Goal: Task Accomplishment & Management: Manage account settings

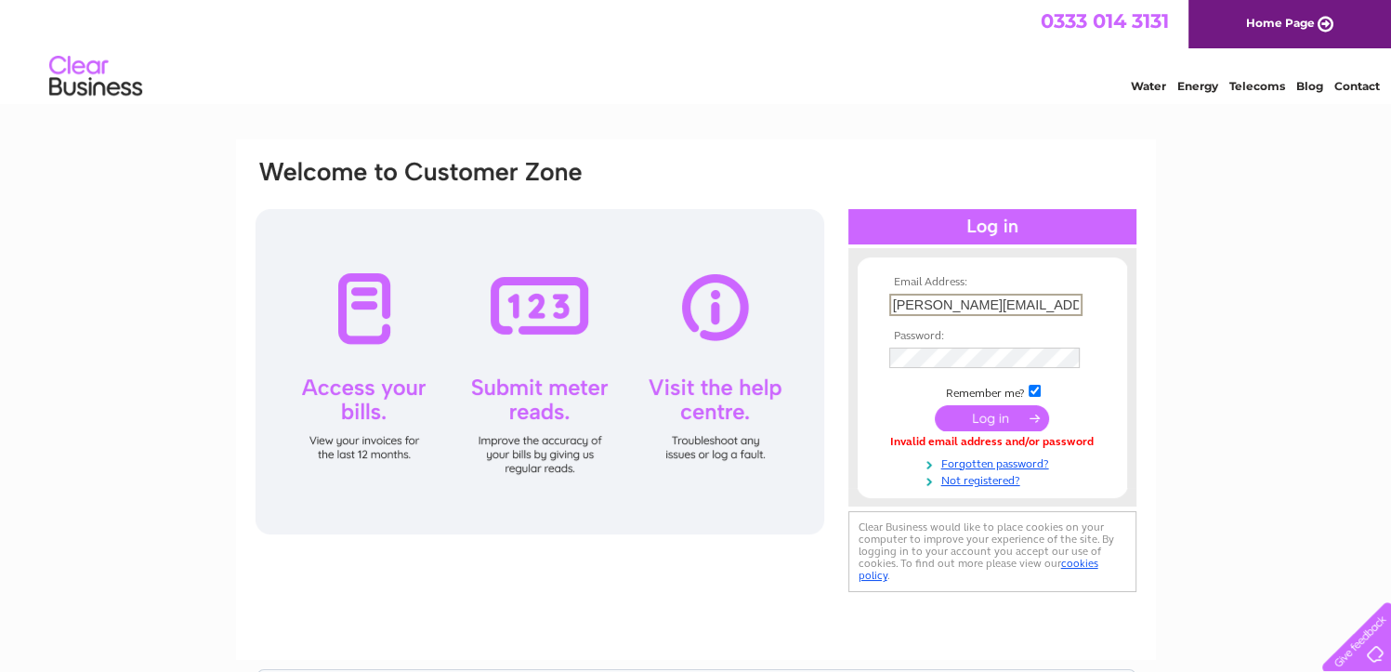
click at [1061, 294] on input "neil@rawlings-catering.co.uk" at bounding box center [985, 305] width 193 height 22
click at [884, 378] on td at bounding box center [992, 377] width 216 height 9
click at [935, 404] on input "submit" at bounding box center [992, 417] width 114 height 26
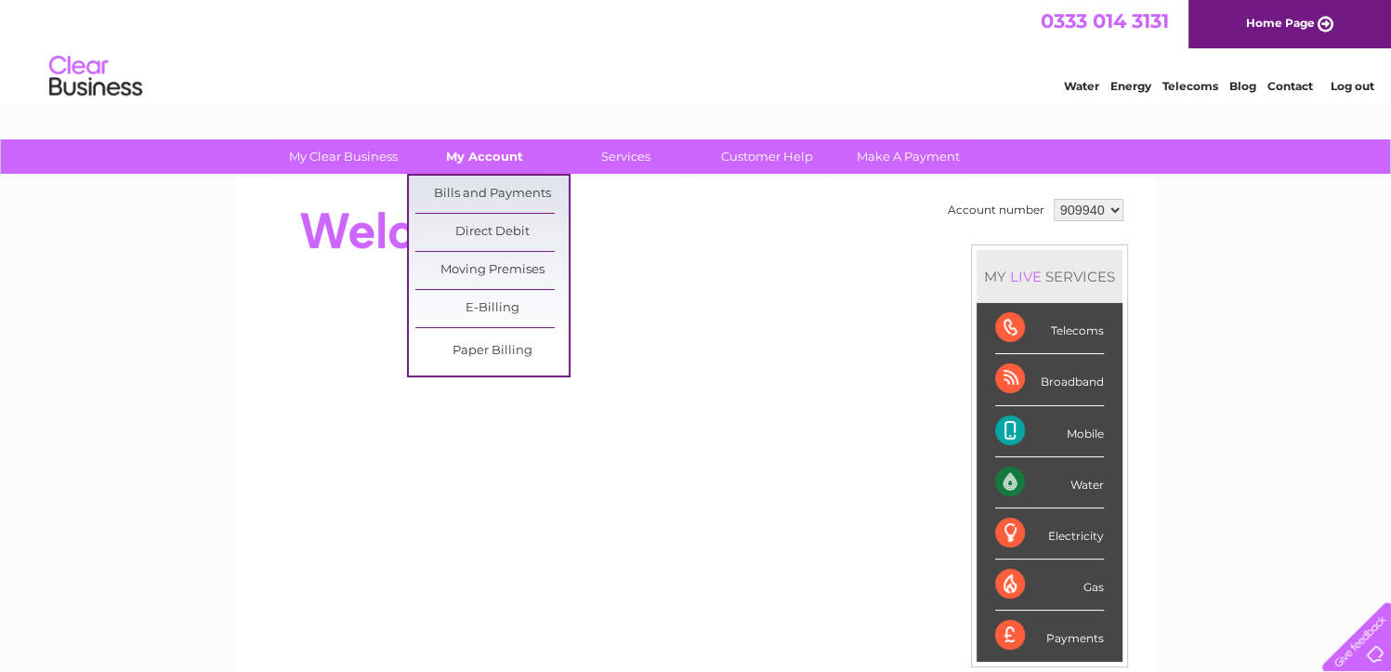
click at [465, 163] on link "My Account" at bounding box center [484, 156] width 153 height 34
click at [467, 185] on link "Bills and Payments" at bounding box center [491, 194] width 153 height 37
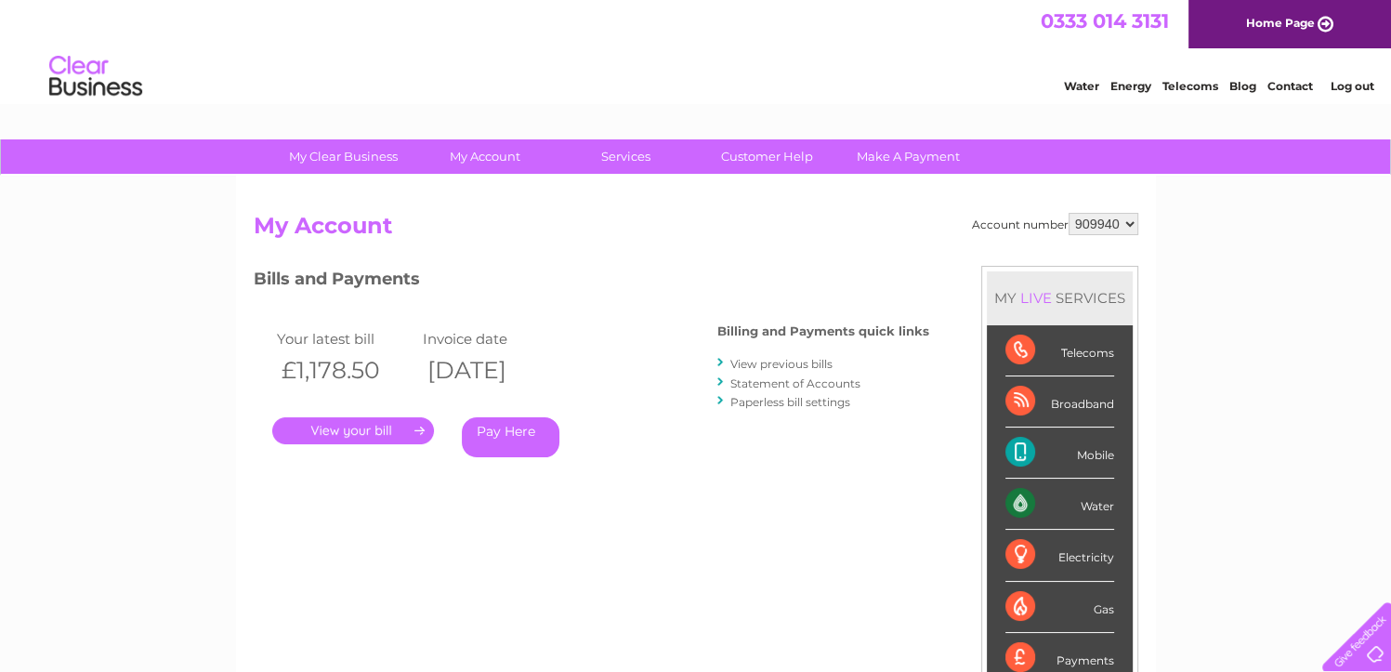
click at [791, 367] on link "View previous bills" at bounding box center [781, 364] width 102 height 14
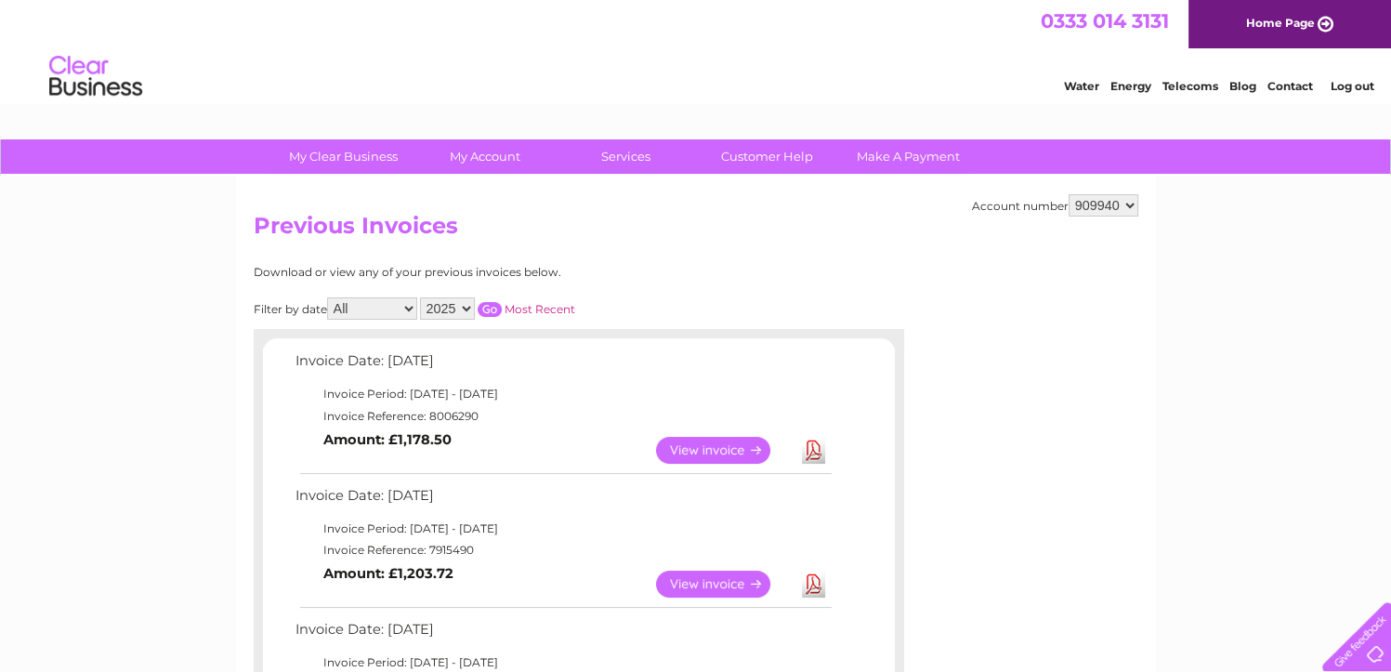
click at [1120, 212] on select "909940" at bounding box center [1103, 205] width 70 height 22
click at [1359, 85] on link "Log out" at bounding box center [1352, 86] width 44 height 14
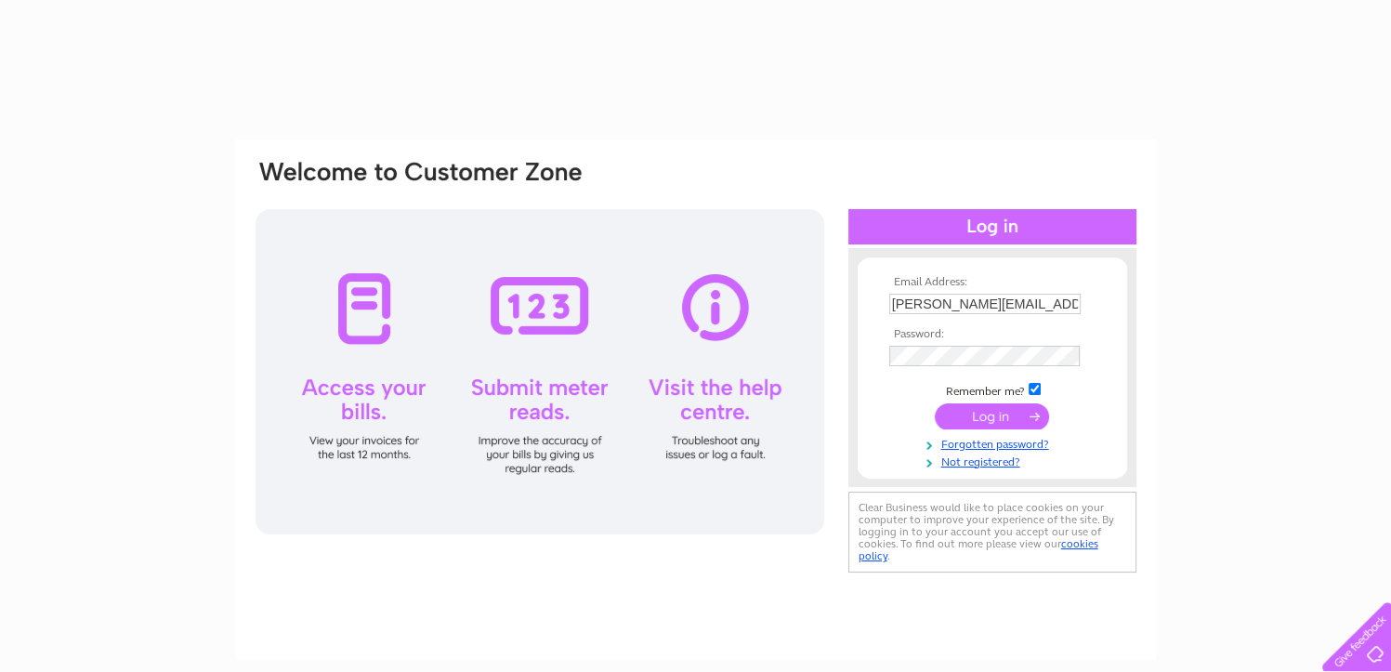
click at [1068, 300] on input "[PERSON_NAME][EMAIL_ADDRESS][PERSON_NAME][DOMAIN_NAME]" at bounding box center [984, 304] width 191 height 20
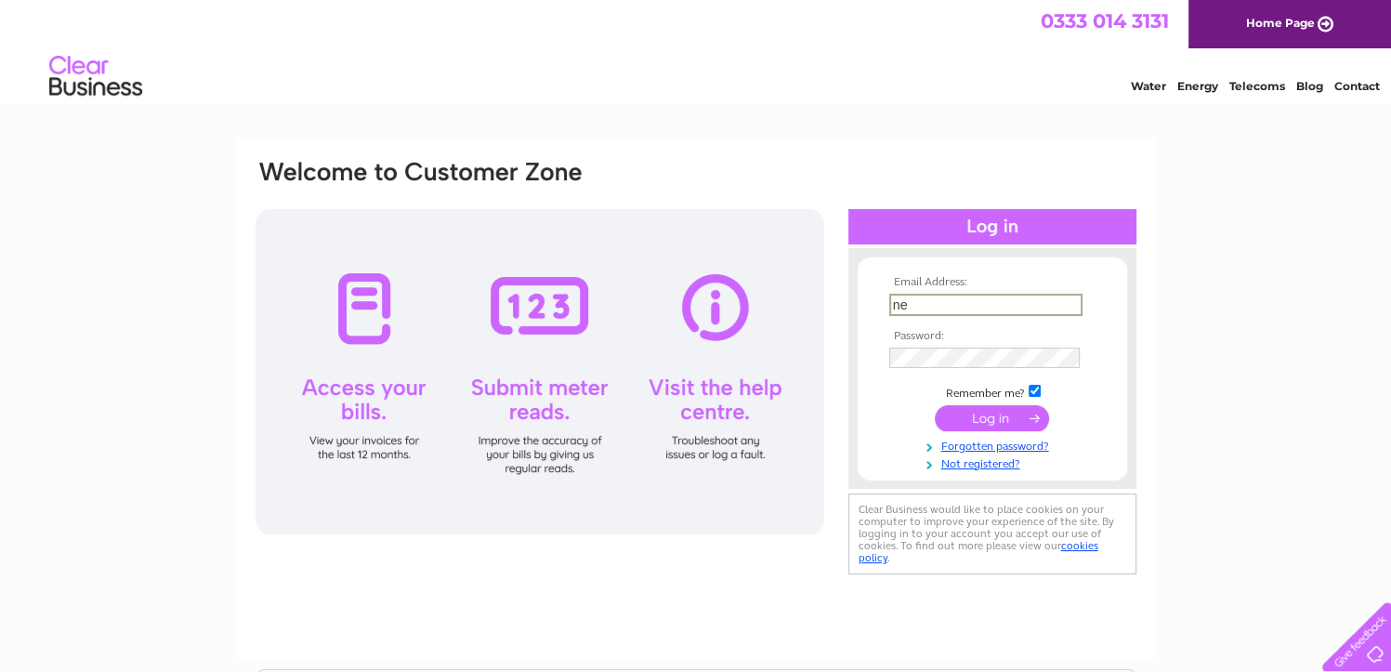
type input "n"
